Goal: Information Seeking & Learning: Learn about a topic

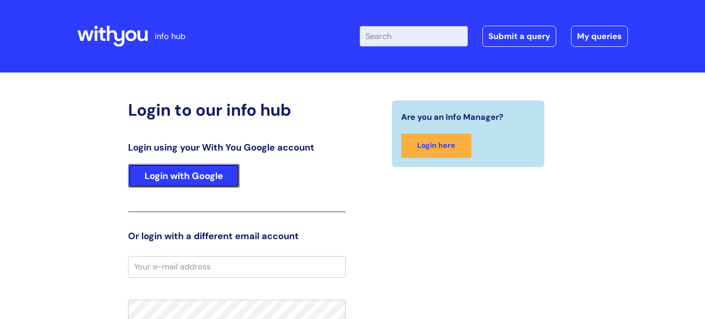
click at [195, 169] on link "Login with Google" at bounding box center [184, 176] width 112 height 24
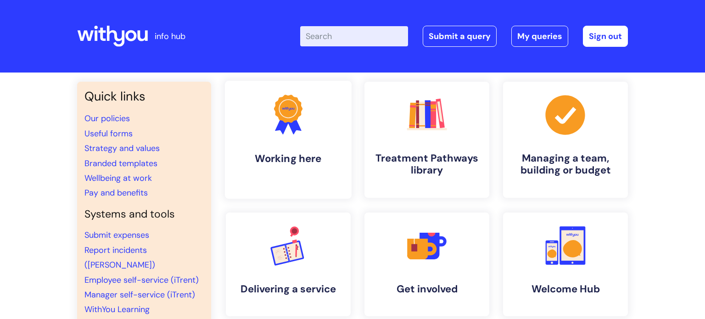
click at [324, 133] on link ".cls-1{fill:#f89b22;}.cls-1,.cls-2,.cls-3{stroke-width:0px;}.cls-2{fill:#2d3cff…" at bounding box center [288, 140] width 127 height 118
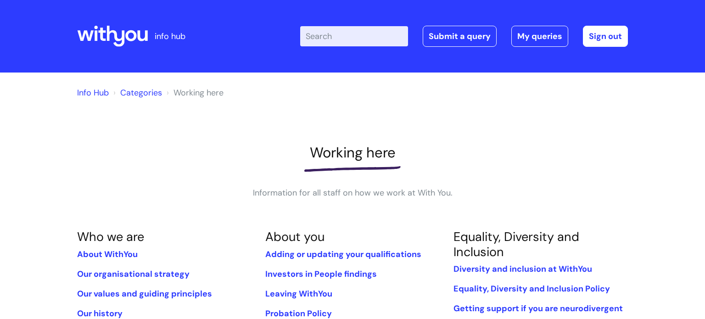
click at [529, 149] on h1 "Working here" at bounding box center [352, 152] width 551 height 17
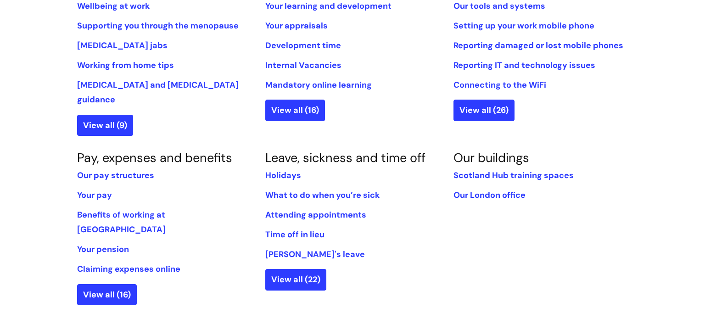
scroll to position [441, 0]
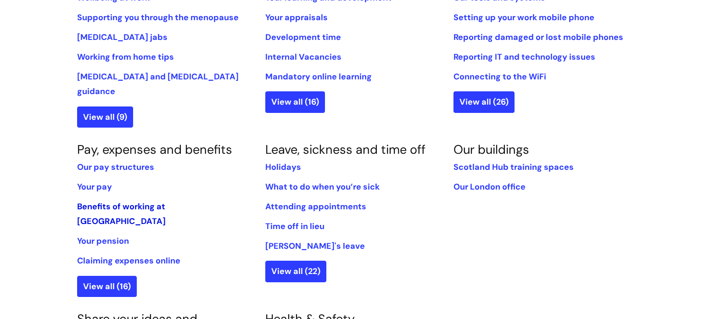
click at [166, 201] on link "Benefits of working at [GEOGRAPHIC_DATA]" at bounding box center [121, 214] width 89 height 26
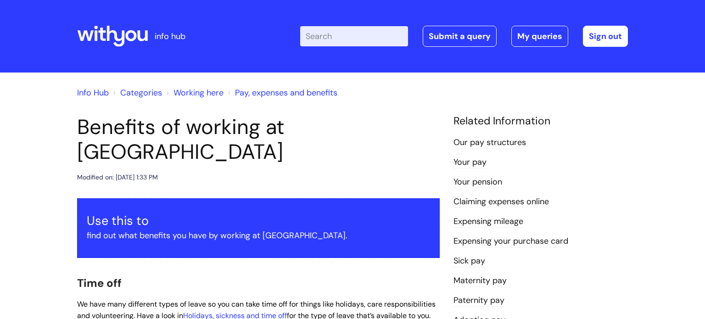
click at [249, 273] on h2 "Time off" at bounding box center [258, 283] width 363 height 20
click at [359, 37] on input "Enter your search term here..." at bounding box center [354, 36] width 108 height 20
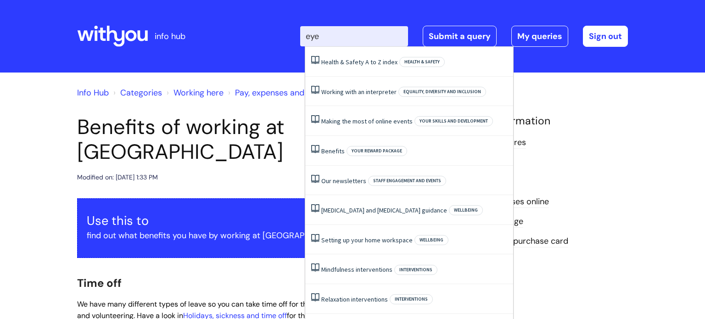
type input "eye"
click button "Search" at bounding box center [0, 0] width 0 height 0
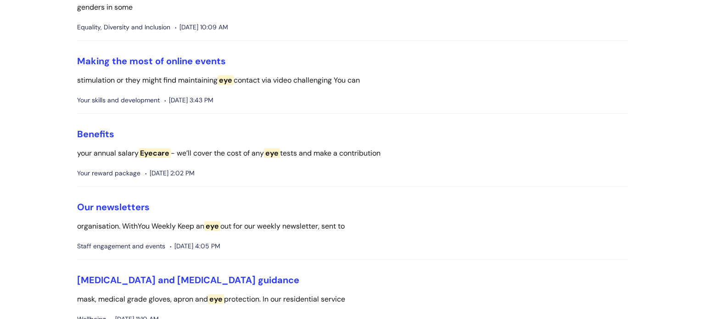
scroll to position [220, 0]
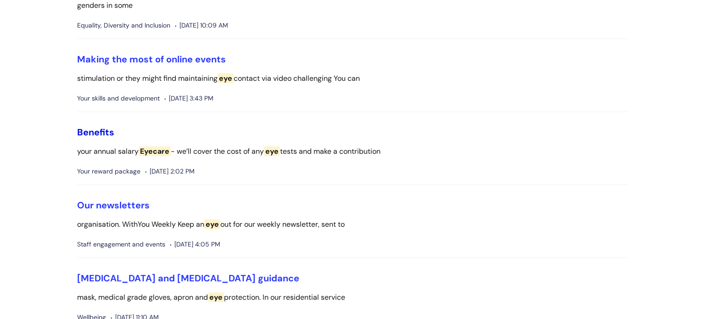
click at [97, 132] on link "Benefits" at bounding box center [95, 132] width 37 height 12
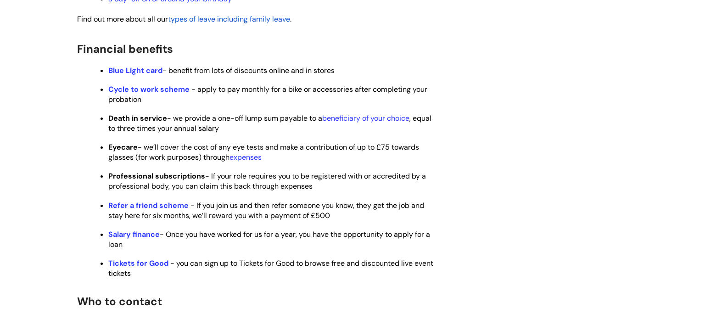
scroll to position [514, 0]
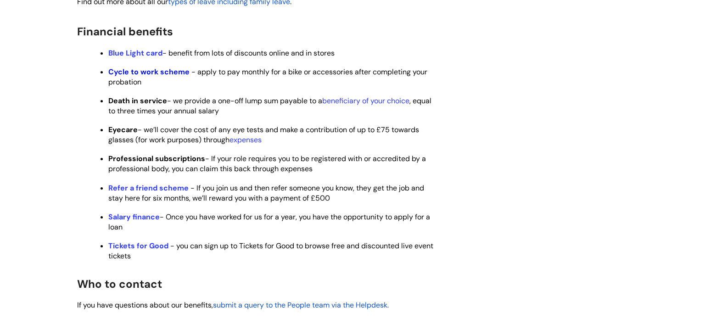
click at [161, 77] on strong "Cycle to work scheme" at bounding box center [148, 72] width 81 height 10
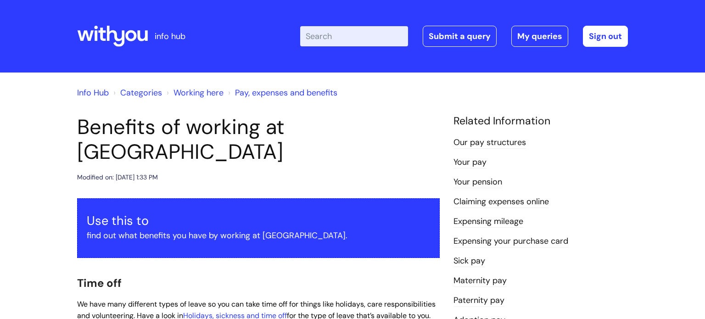
scroll to position [756, 0]
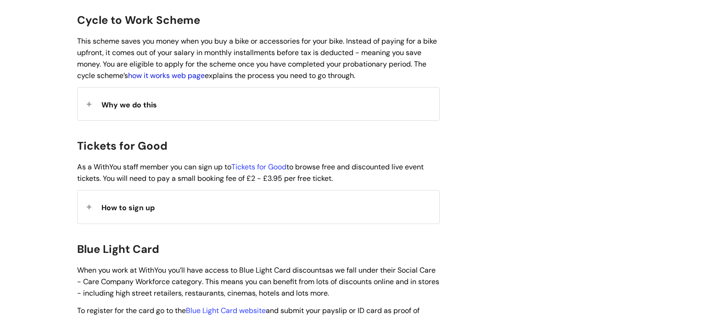
click at [196, 71] on link "how it works web page" at bounding box center [166, 76] width 77 height 10
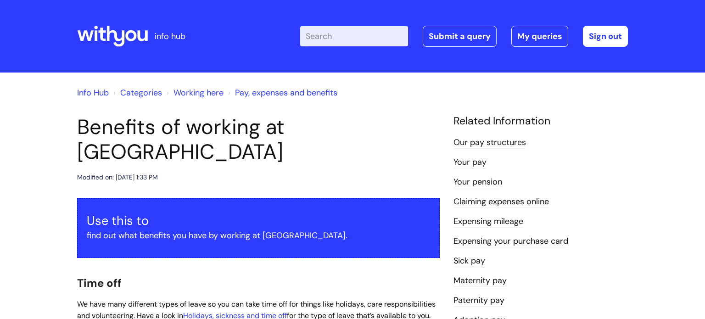
scroll to position [756, 0]
